Goal: Check status: Check status

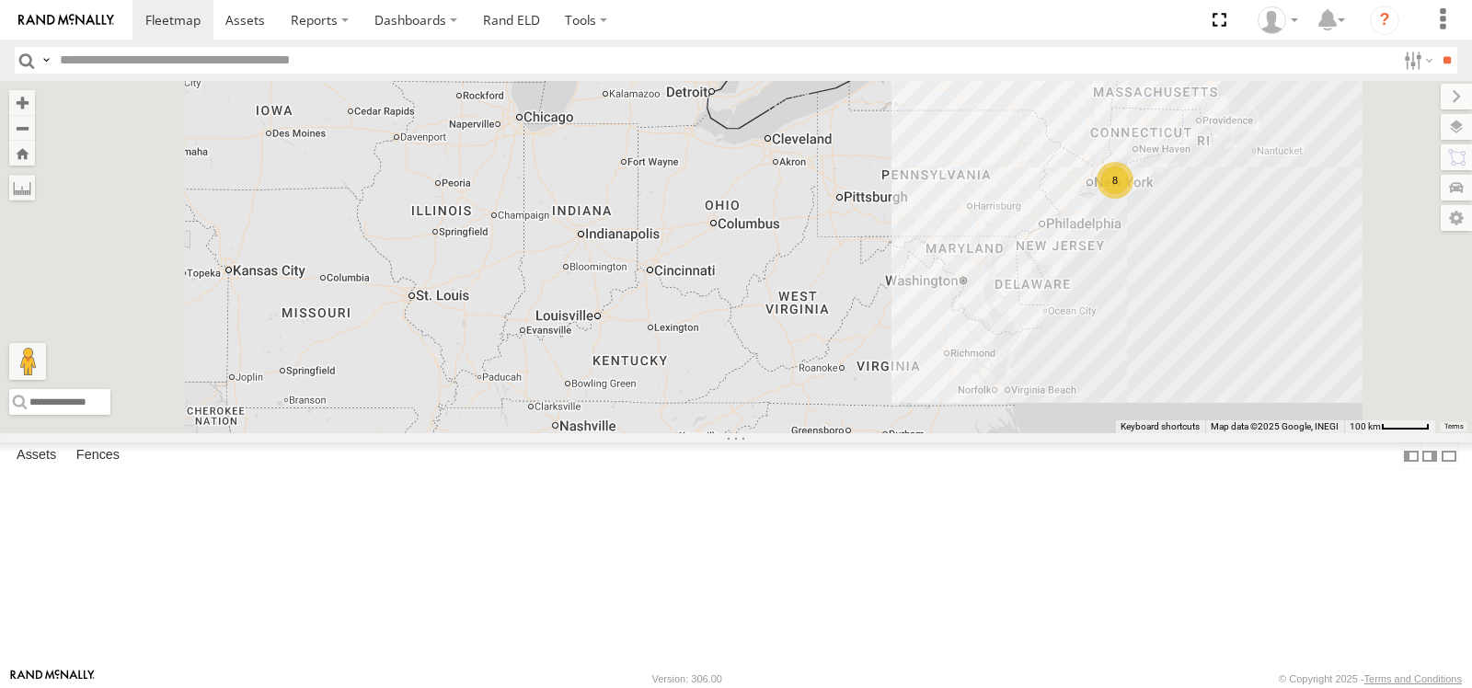
click at [0, 0] on span at bounding box center [0, 0] width 0 height 0
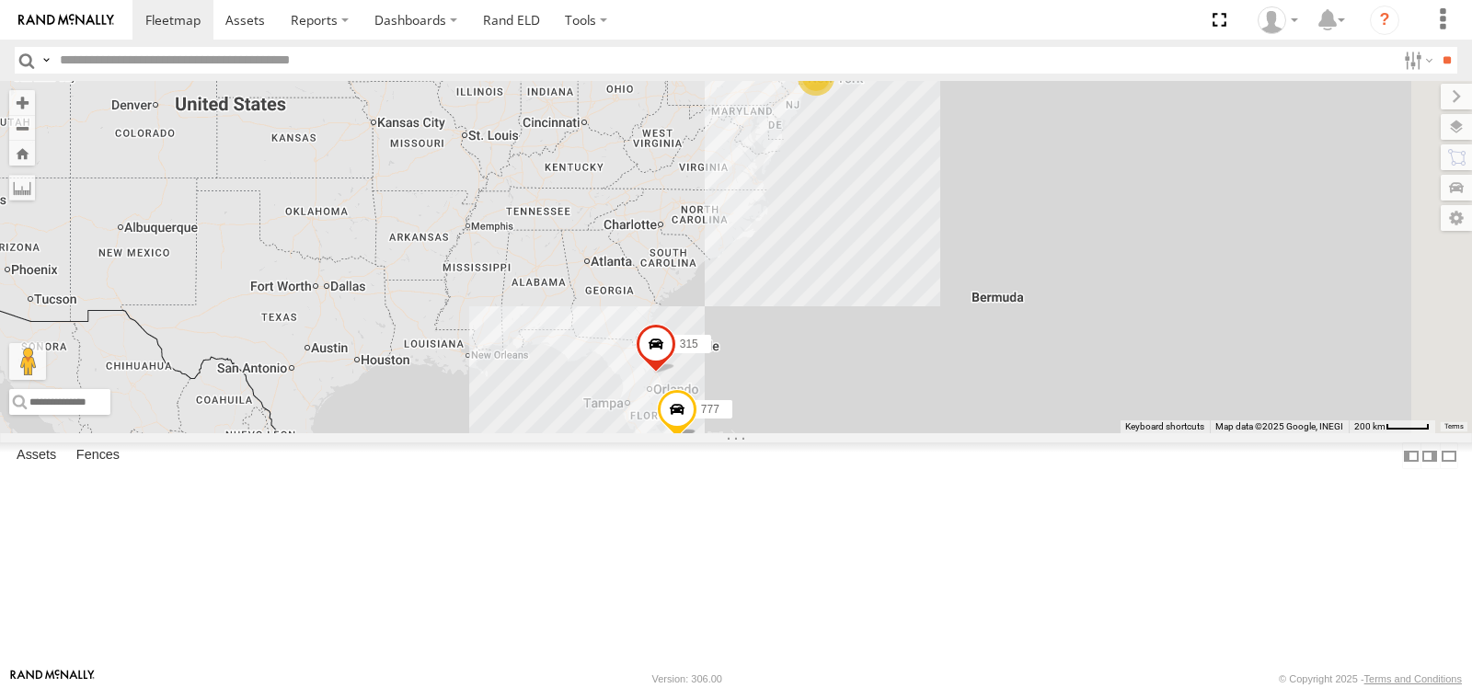
click at [0, 0] on div "107" at bounding box center [0, 0] width 0 height 0
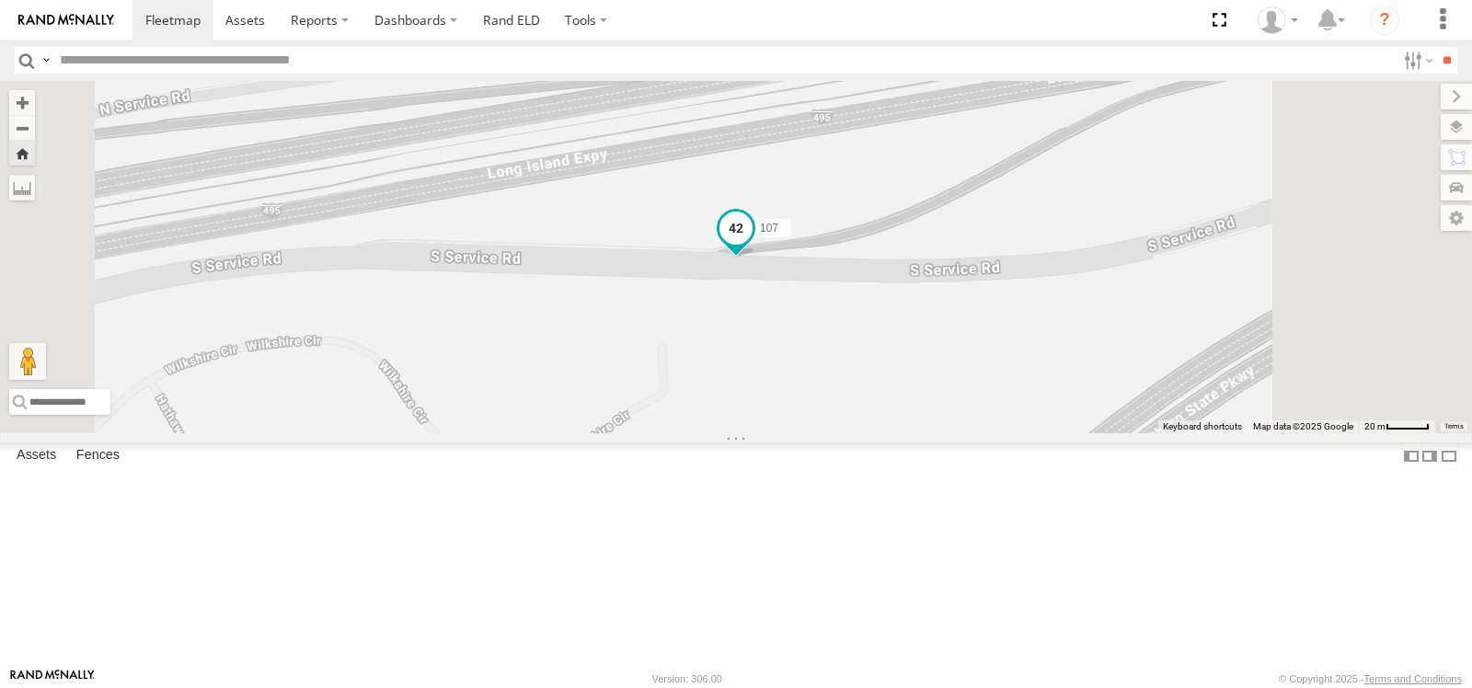
click at [753, 244] on span at bounding box center [736, 227] width 33 height 33
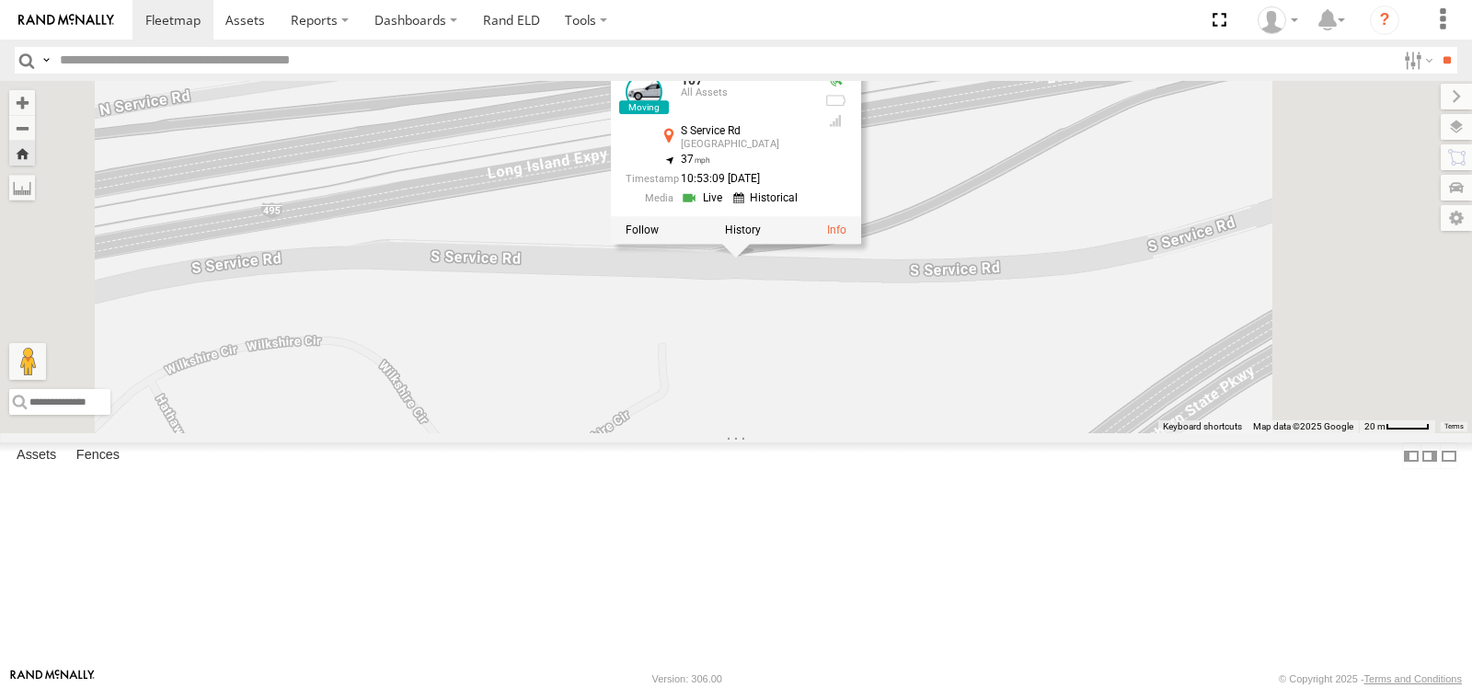
click at [906, 433] on div "107 107 All Assets S Service [GEOGRAPHIC_DATA] 40.7723 , -73.68019 37 10:53:09 …" at bounding box center [736, 257] width 1472 height 352
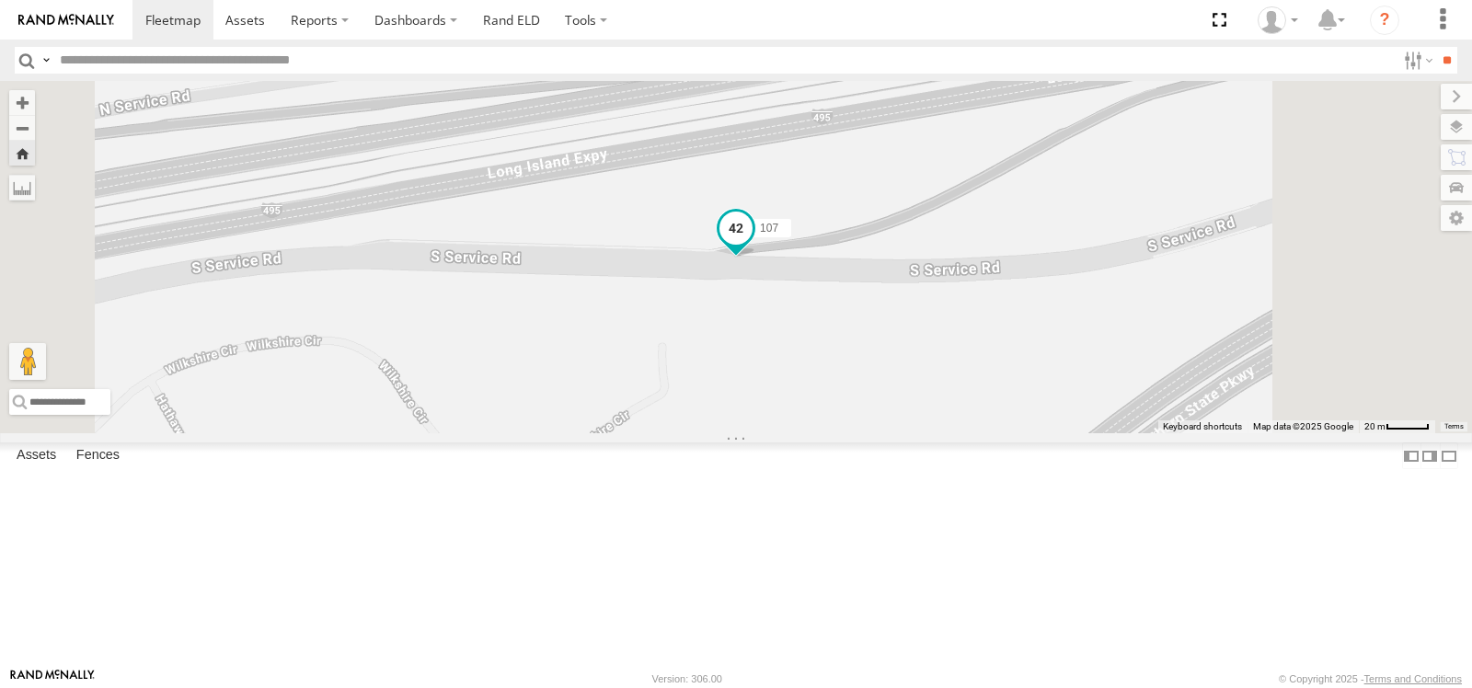
click at [753, 244] on span at bounding box center [736, 227] width 33 height 33
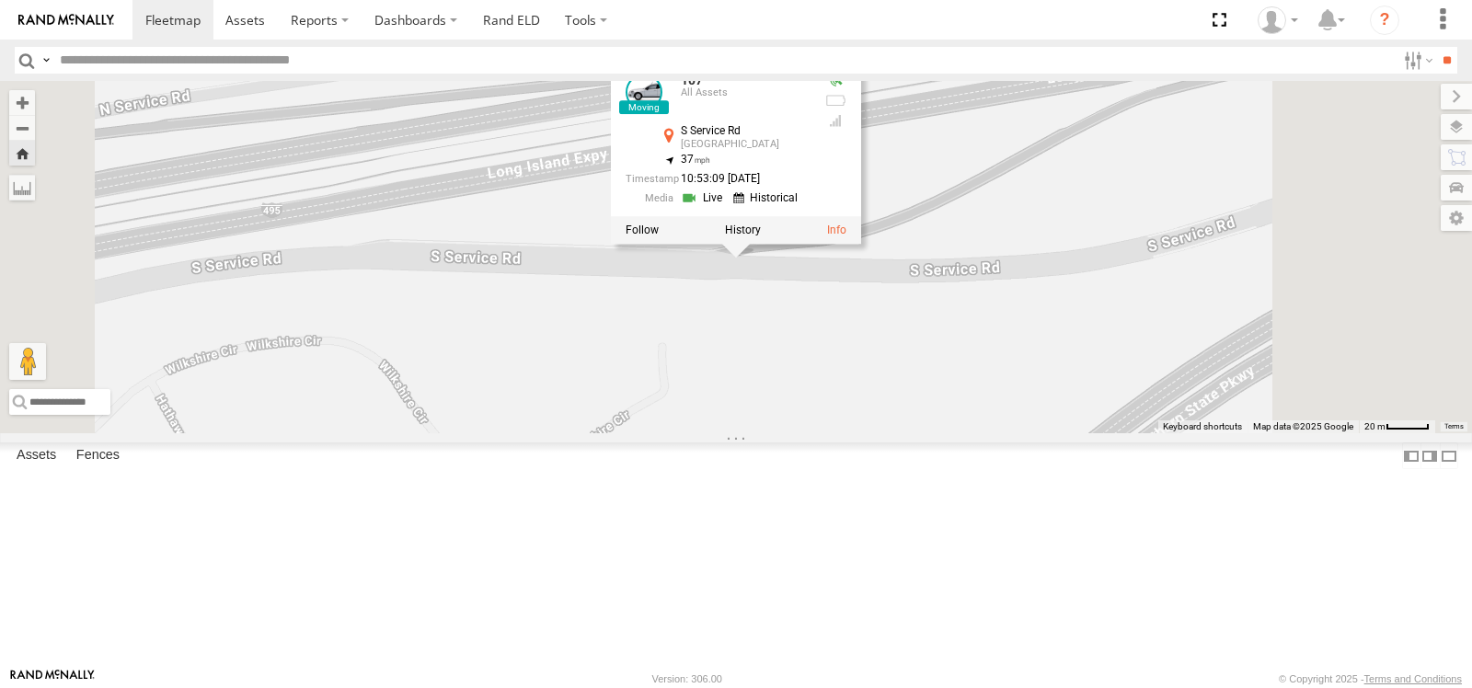
click at [861, 243] on div at bounding box center [736, 229] width 250 height 28
click at [761, 236] on label at bounding box center [743, 229] width 36 height 13
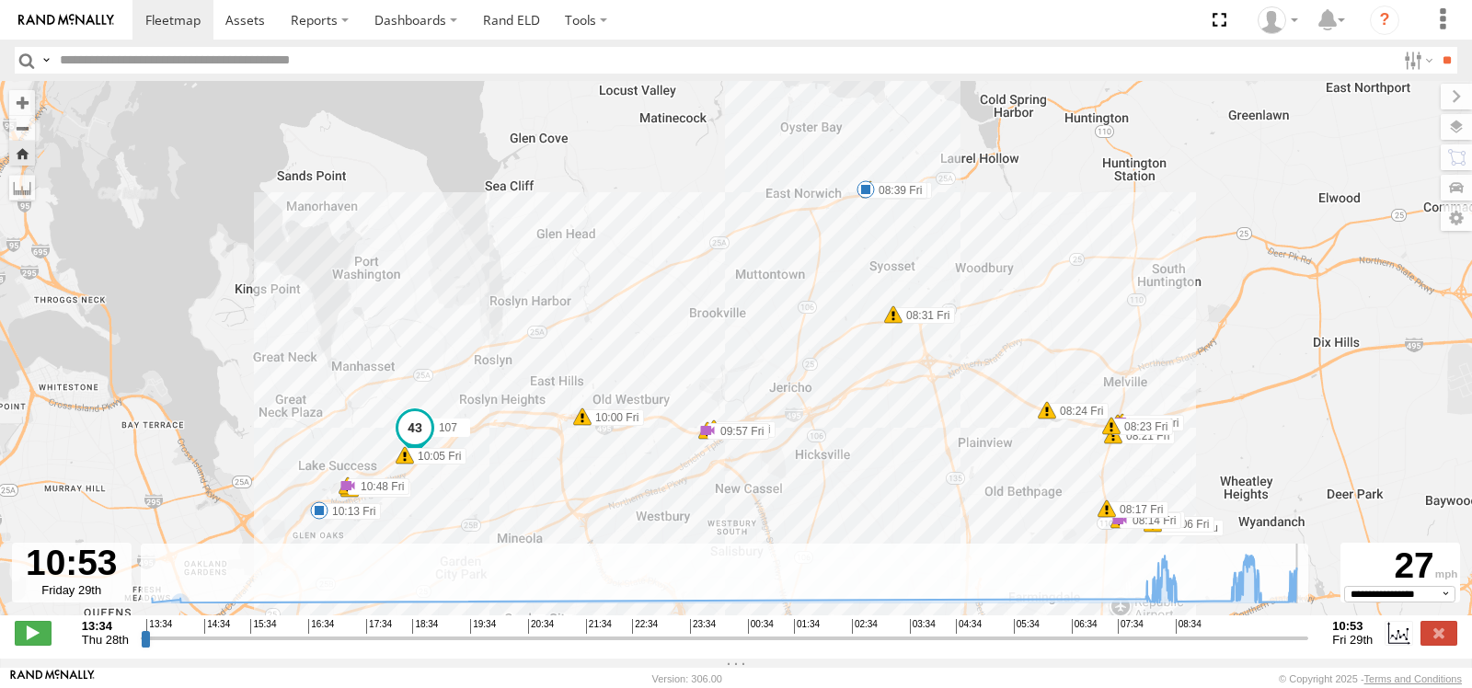
drag, startPoint x: 147, startPoint y: 641, endPoint x: 1309, endPoint y: 667, distance: 1161.6
type input "**********"
click at [1309, 647] on input "range" at bounding box center [725, 637] width 1169 height 17
click at [508, 24] on link "Rand ELD" at bounding box center [511, 20] width 83 height 40
click at [166, 26] on span at bounding box center [172, 19] width 55 height 17
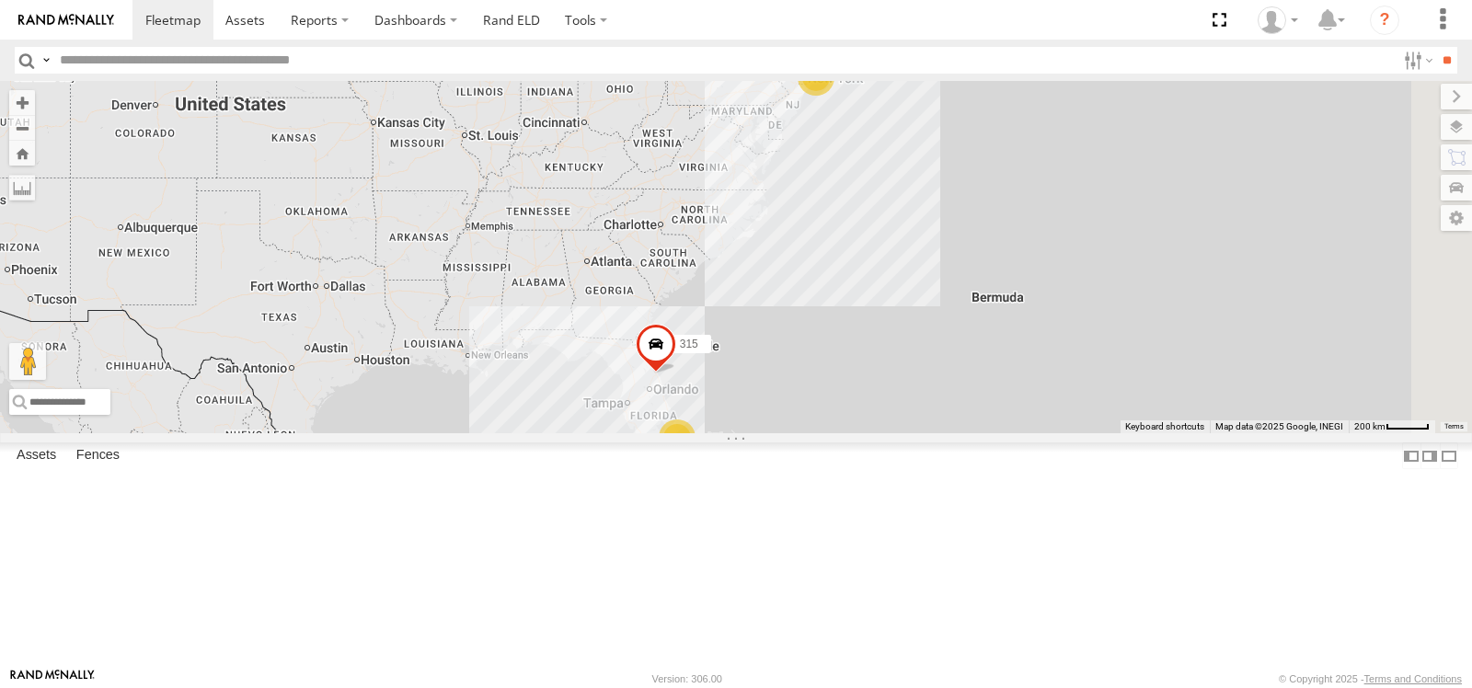
click at [0, 0] on span at bounding box center [0, 0] width 0 height 0
